Goal: Task Accomplishment & Management: Complete application form

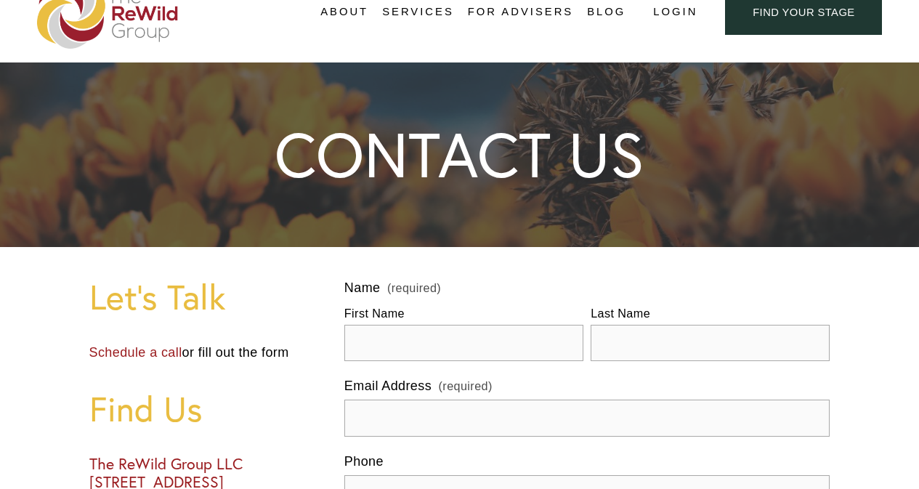
scroll to position [145, 0]
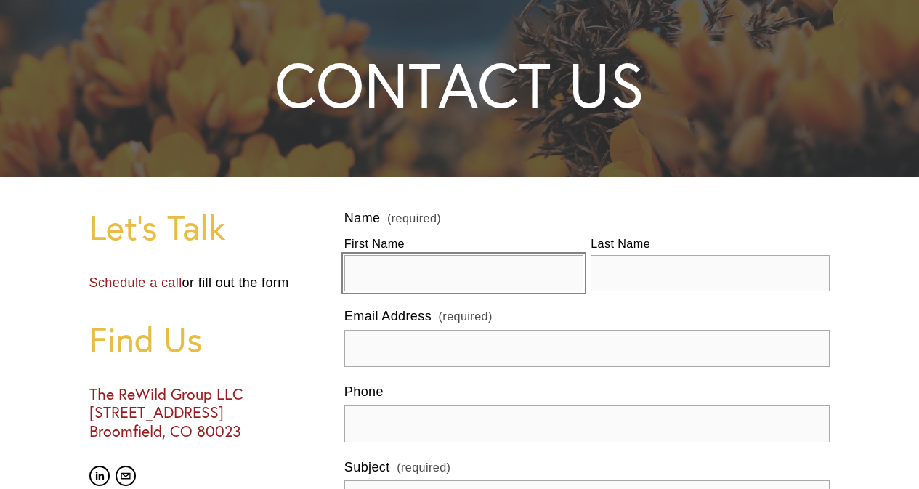
drag, startPoint x: 415, startPoint y: 269, endPoint x: 426, endPoint y: 274, distance: 12.4
click at [415, 269] on input "First Name" at bounding box center [463, 273] width 239 height 37
type input "DEV"
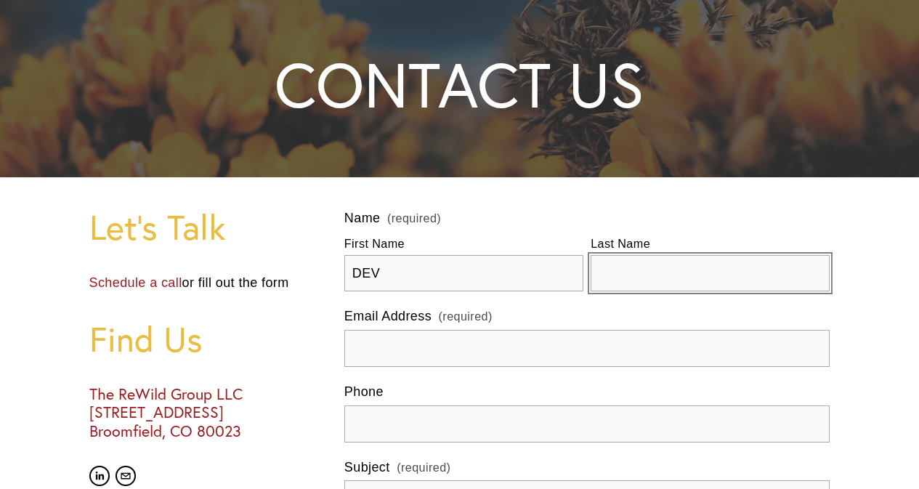
type input "DIXIT"
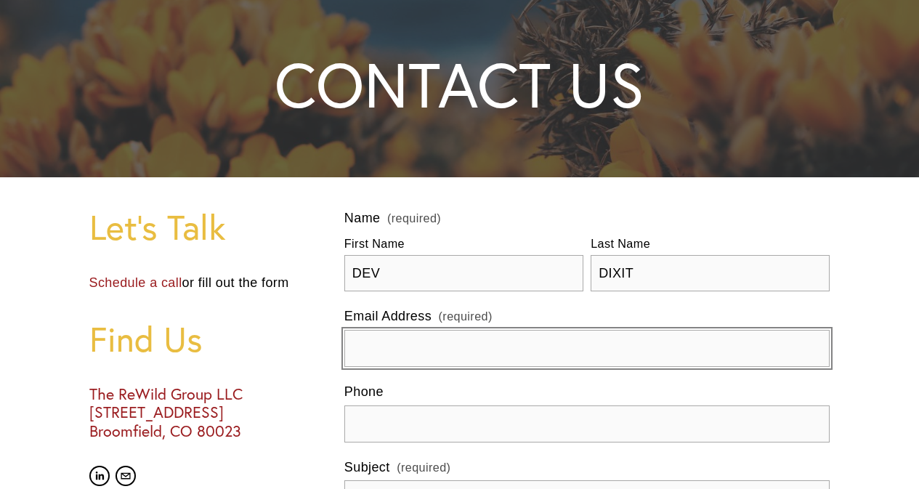
type input "[EMAIL_ADDRESS][DOMAIN_NAME]"
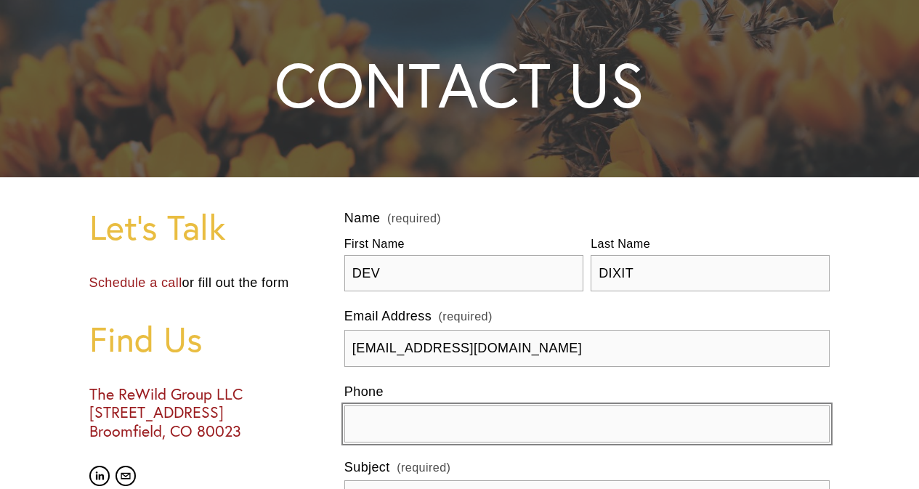
type input "[PHONE_NUMBER]"
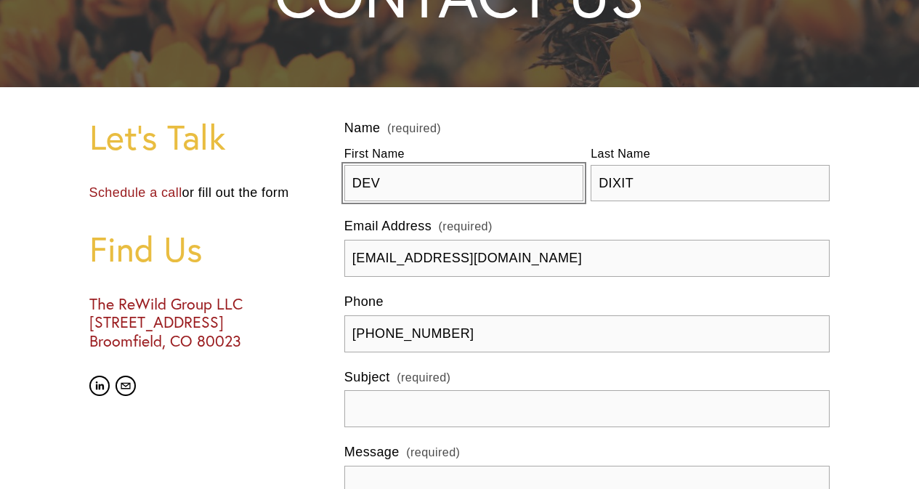
scroll to position [363, 0]
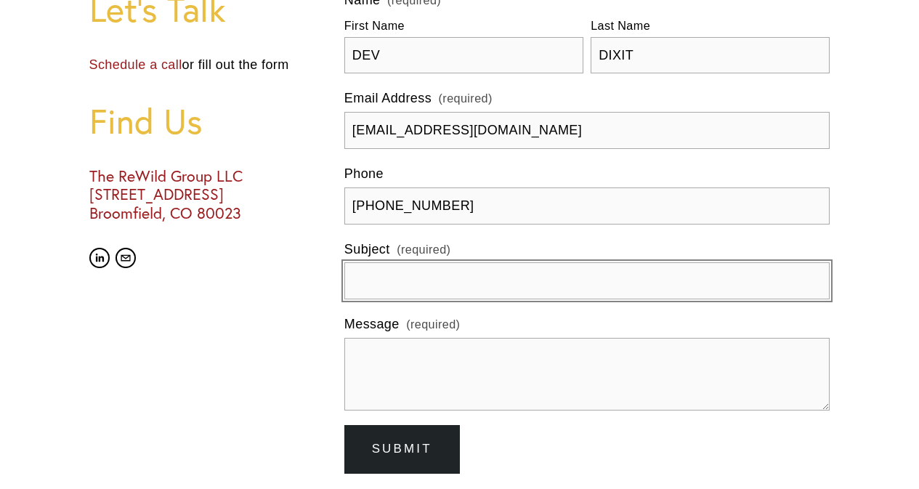
click at [434, 276] on input "Subject (required)" at bounding box center [587, 280] width 486 height 37
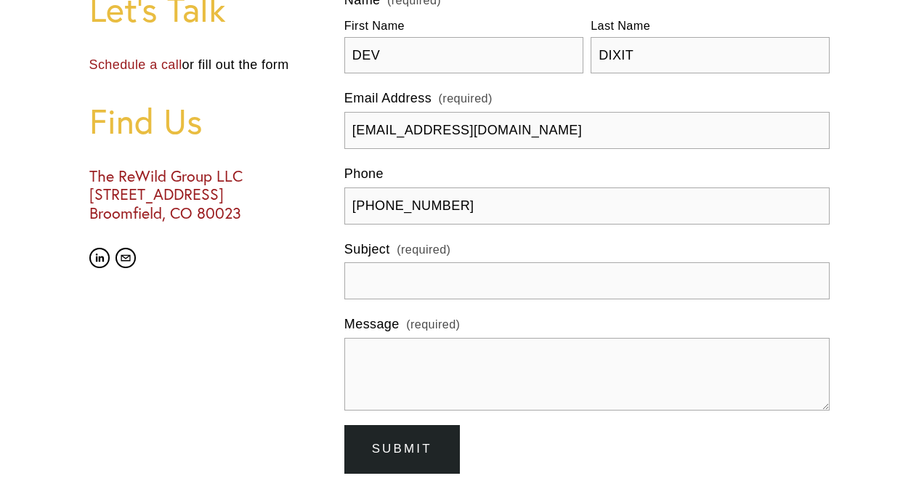
click at [466, 418] on form "Name (required) First Name DEV Last Name DIXIT Email Address (required) [EMAIL_…" at bounding box center [587, 232] width 486 height 484
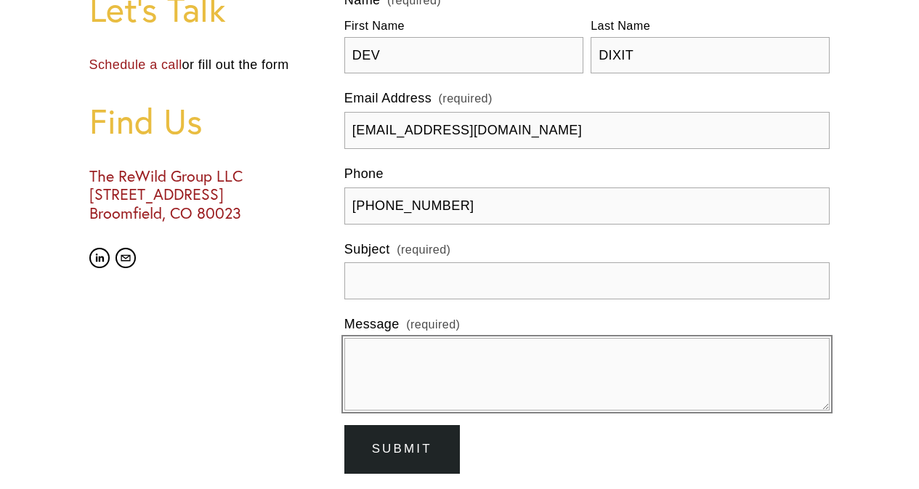
click at [466, 376] on textarea "Message (required)" at bounding box center [587, 374] width 486 height 73
paste textarea "I'm Dev, working as an SEO Manager with 8 years of experience in this field. I …"
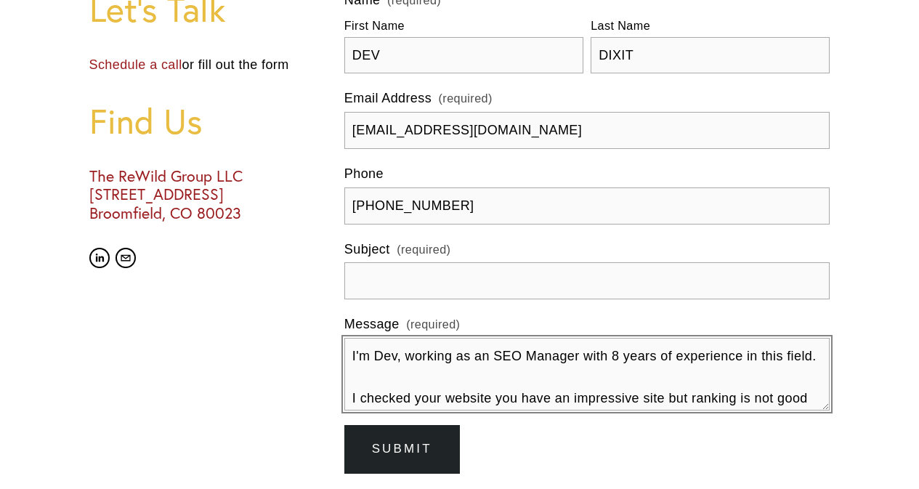
scroll to position [225, 0]
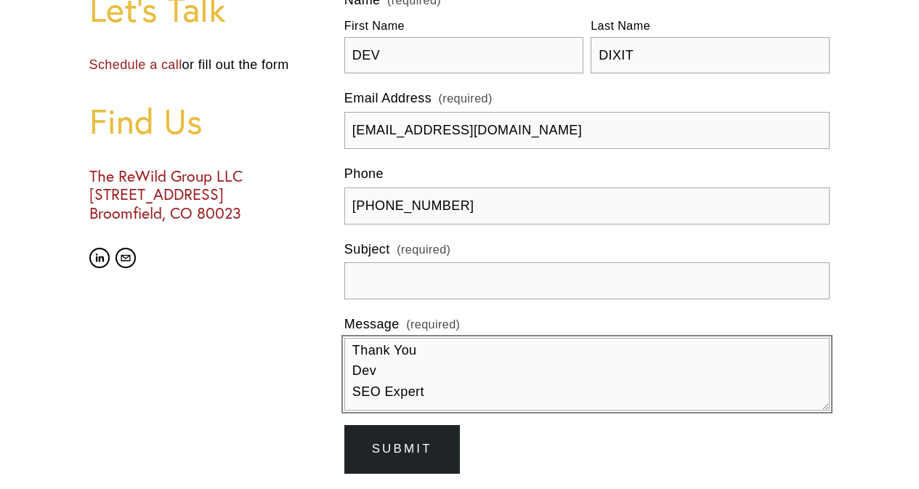
type textarea "I'm Dev, working as an SEO Manager with 8 years of experience in this field. I …"
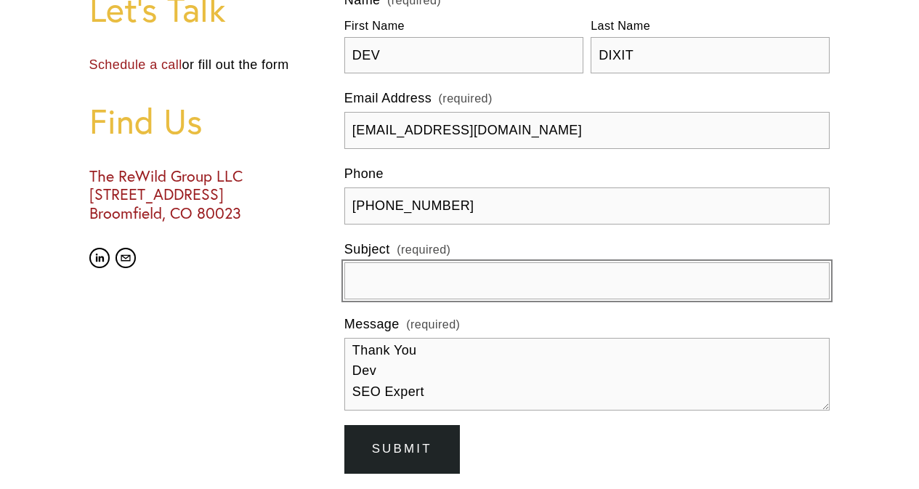
click at [466, 288] on input "Subject (required)" at bounding box center [587, 280] width 486 height 37
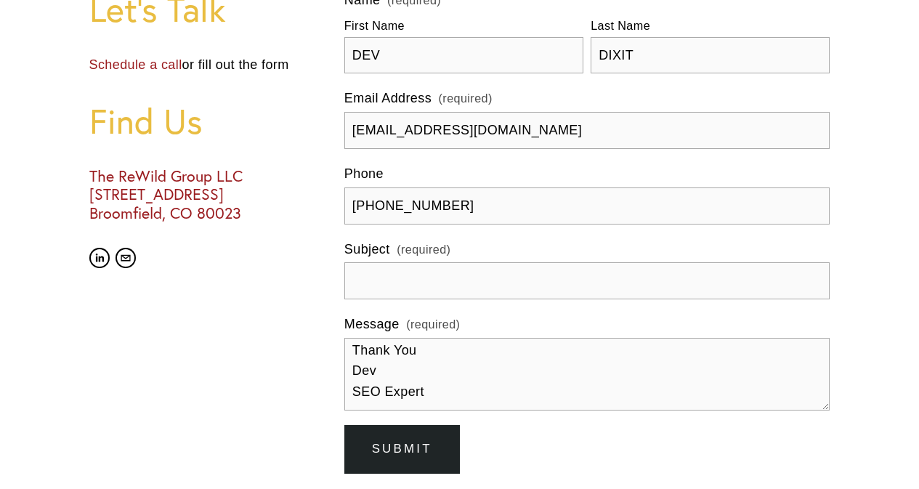
drag, startPoint x: 0, startPoint y: 350, endPoint x: 38, endPoint y: 346, distance: 37.9
click at [23, 347] on div at bounding box center [459, 231] width 919 height 544
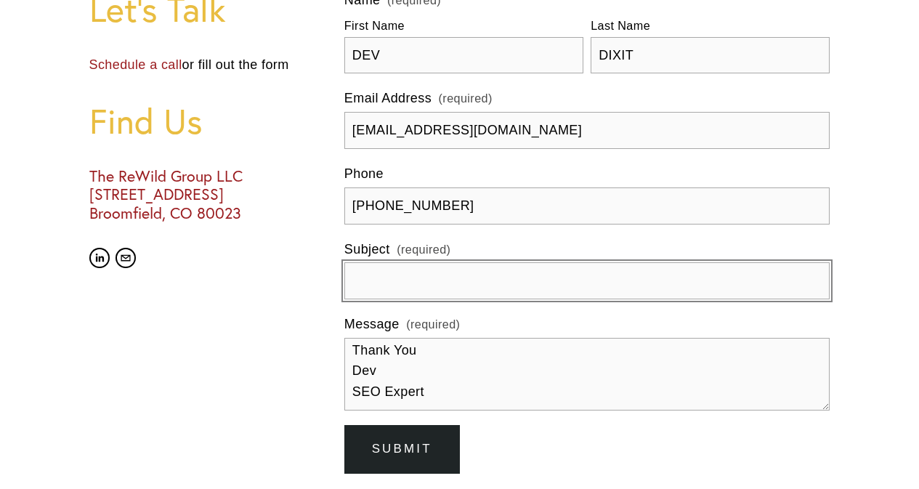
click at [446, 280] on input "Subject (required)" at bounding box center [587, 280] width 486 height 37
paste input "Boost Your Website’s Sales with Expert SEO"
type input "Boost Your Website’s Sales with Expert SEO"
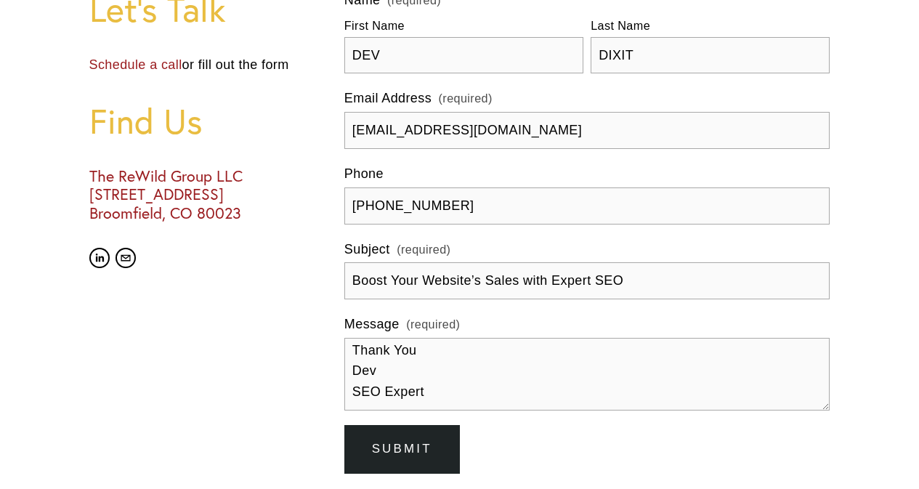
click at [407, 451] on span "Submit" at bounding box center [402, 449] width 60 height 14
click at [413, 448] on span "Submit" at bounding box center [402, 449] width 60 height 14
